Goal: Task Accomplishment & Management: Manage account settings

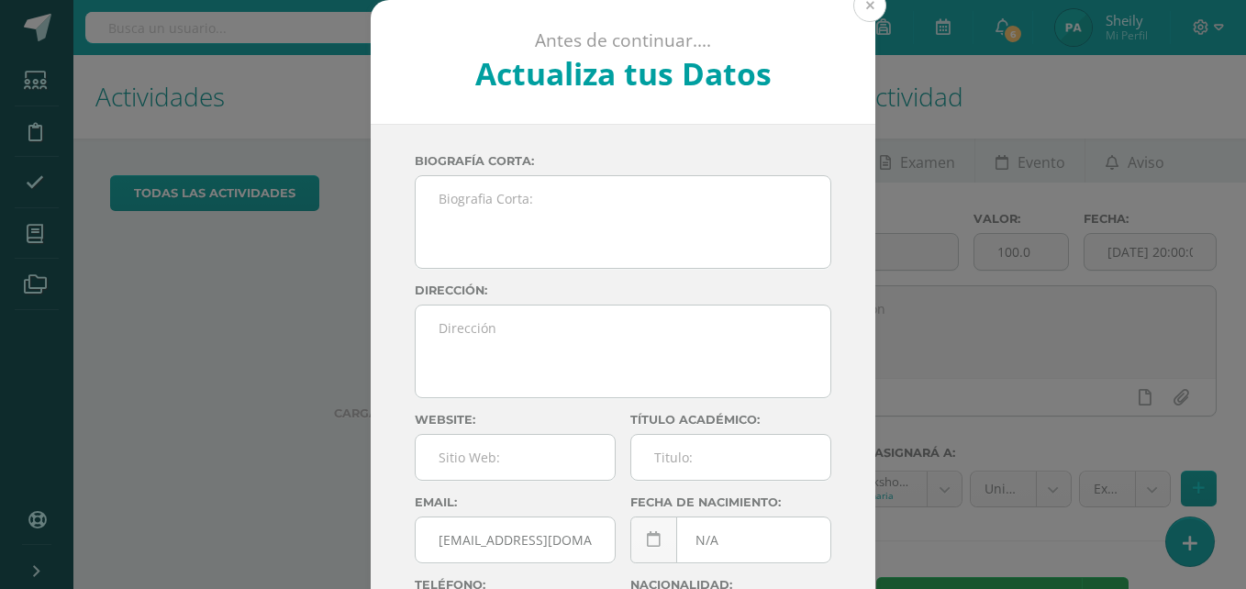
click at [862, 14] on button at bounding box center [869, 5] width 33 height 33
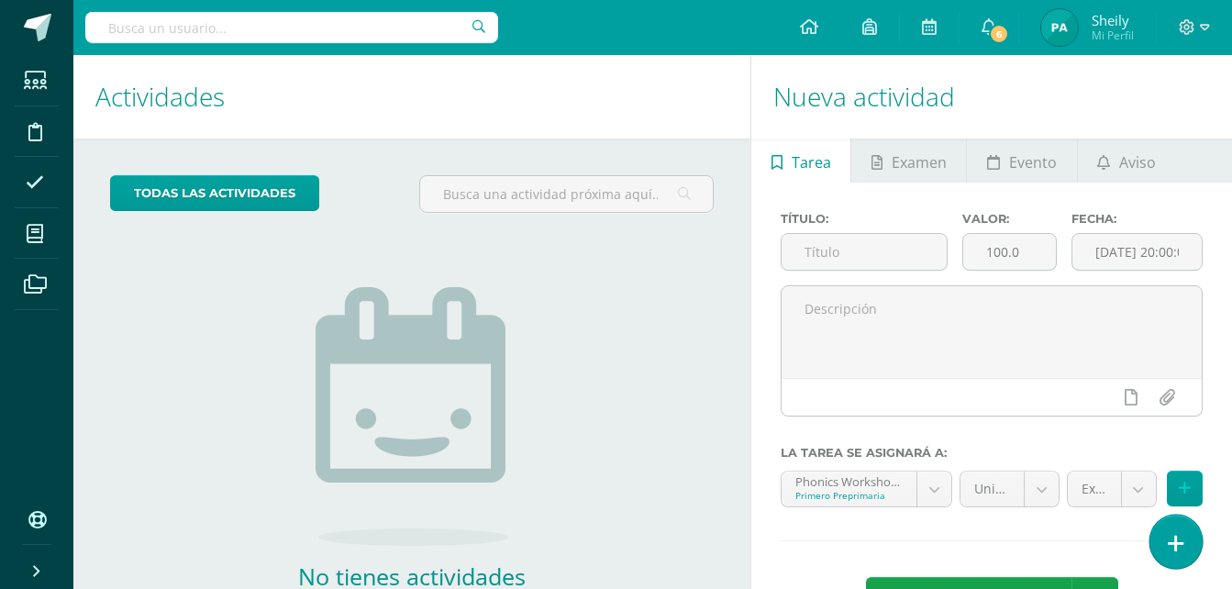
click at [1174, 535] on icon at bounding box center [1176, 543] width 17 height 21
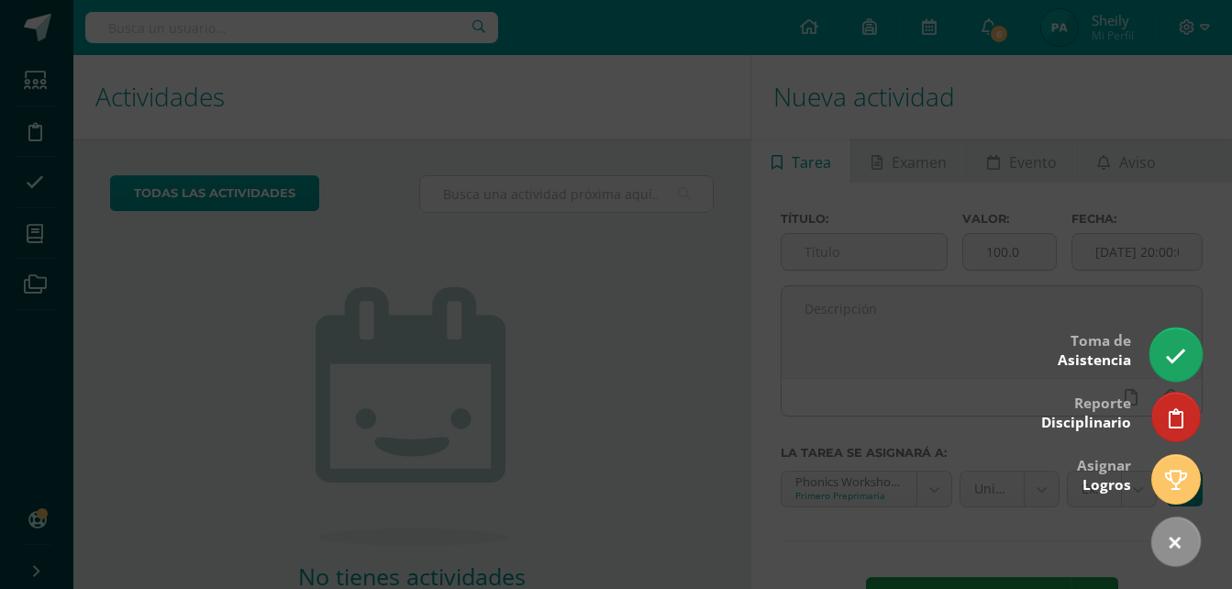
click at [1178, 350] on icon at bounding box center [1175, 356] width 21 height 21
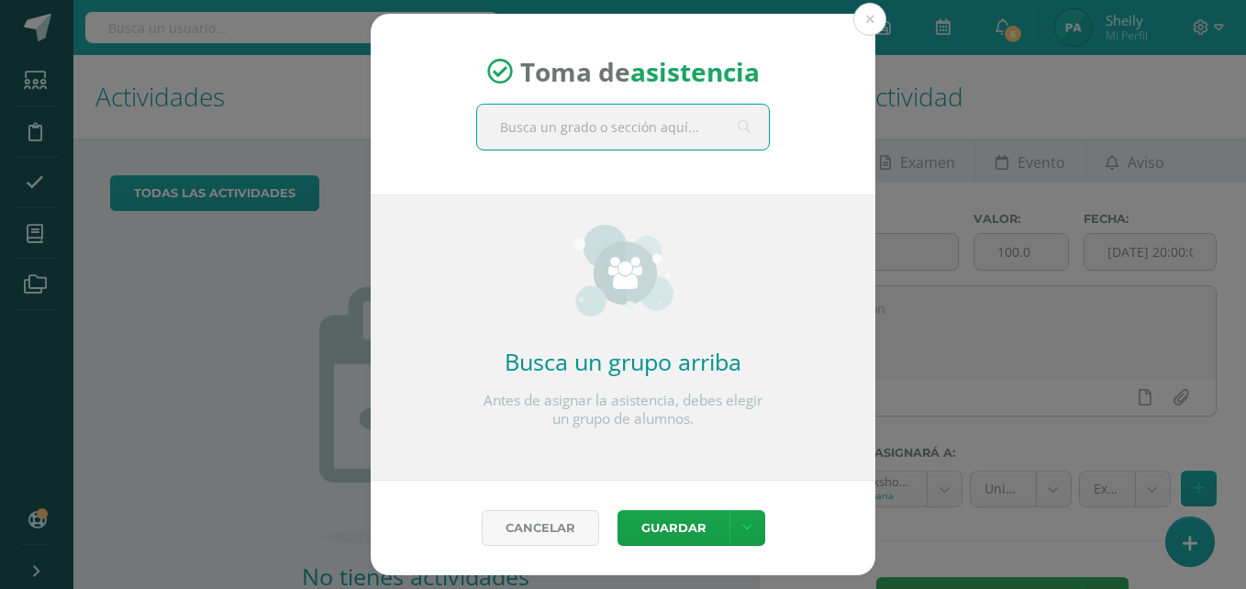
click at [672, 119] on input "text" at bounding box center [623, 127] width 292 height 45
type input "Primero C"
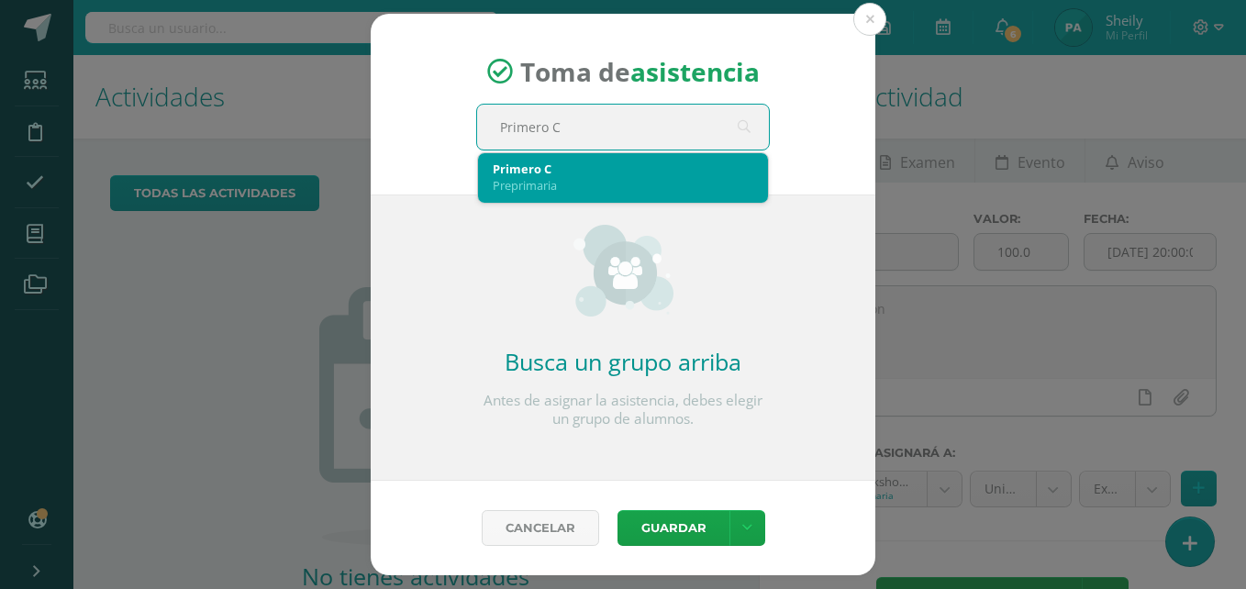
click at [666, 178] on div "Preprimaria" at bounding box center [623, 185] width 261 height 17
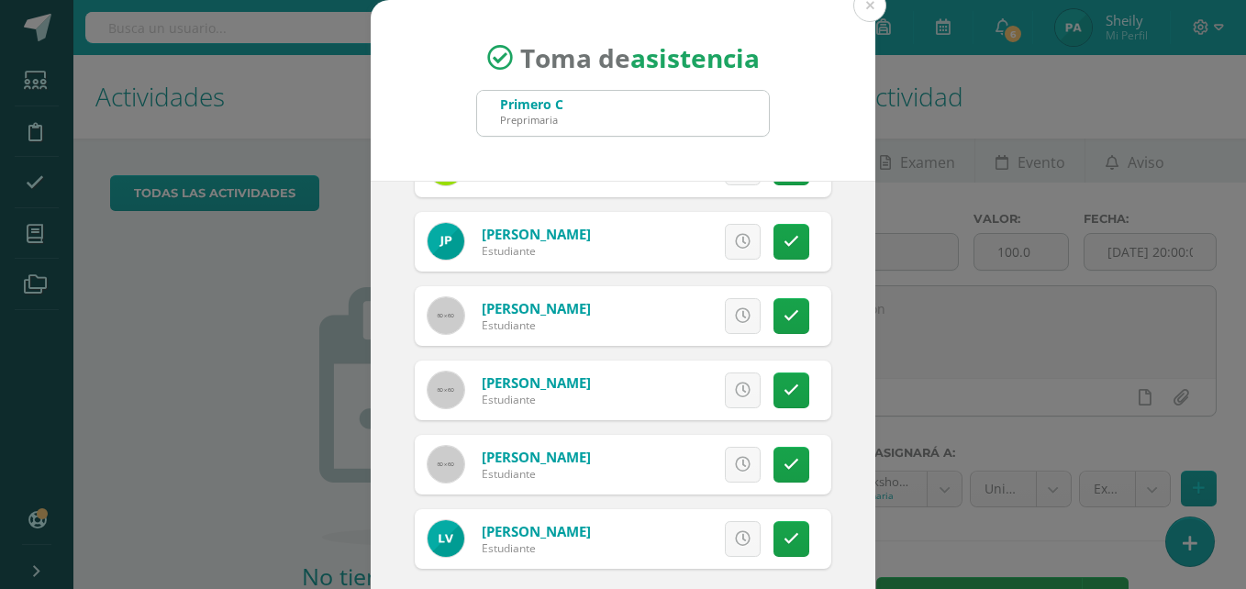
scroll to position [105, 0]
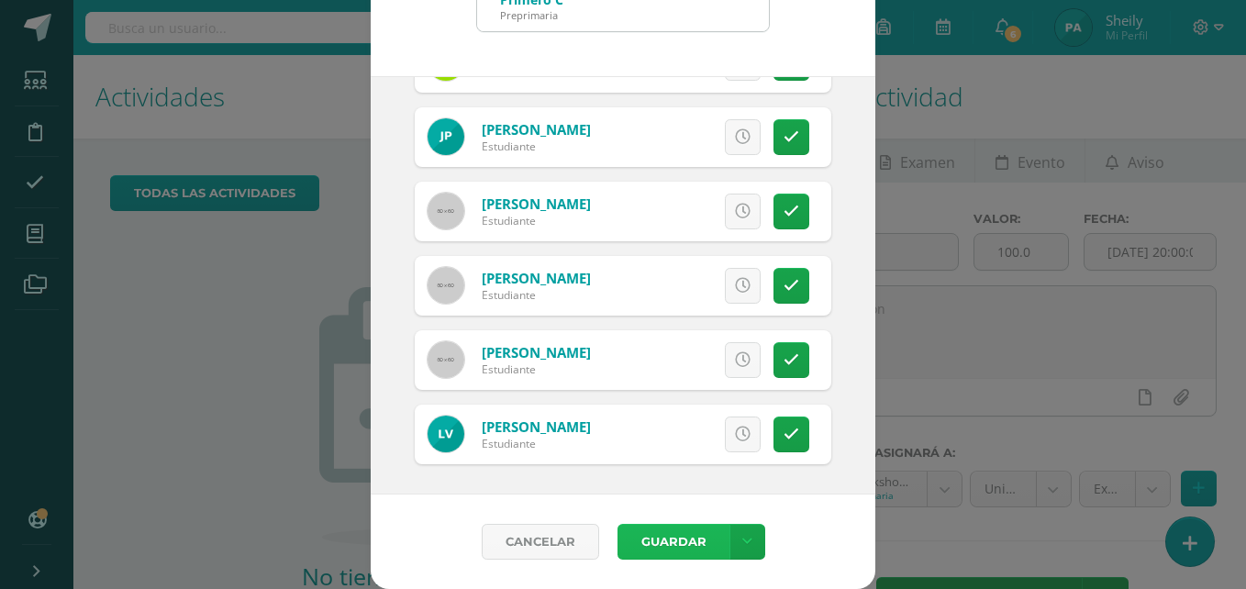
click at [687, 532] on button "Guardar" at bounding box center [673, 542] width 112 height 36
